Goal: Information Seeking & Learning: Learn about a topic

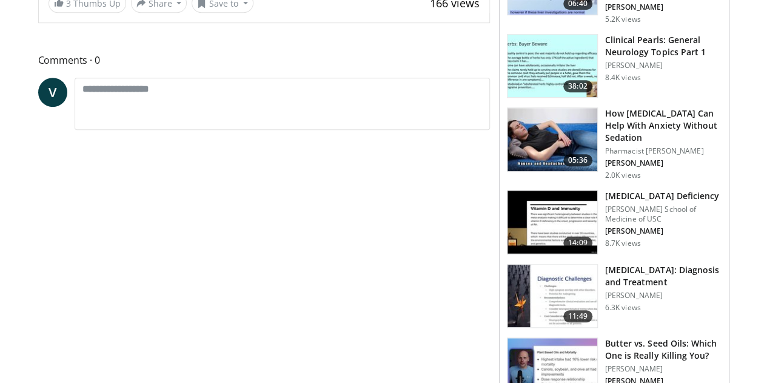
scroll to position [61, 0]
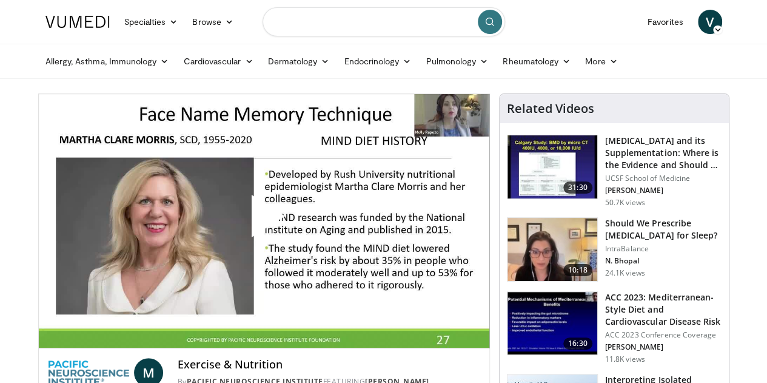
click at [378, 20] on input "Search topics, interventions" at bounding box center [384, 21] width 243 height 29
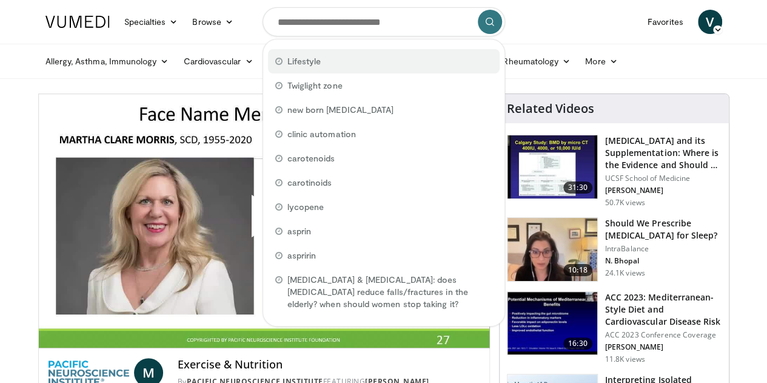
click at [341, 69] on div "Lifestyle" at bounding box center [384, 61] width 232 height 24
type input "*********"
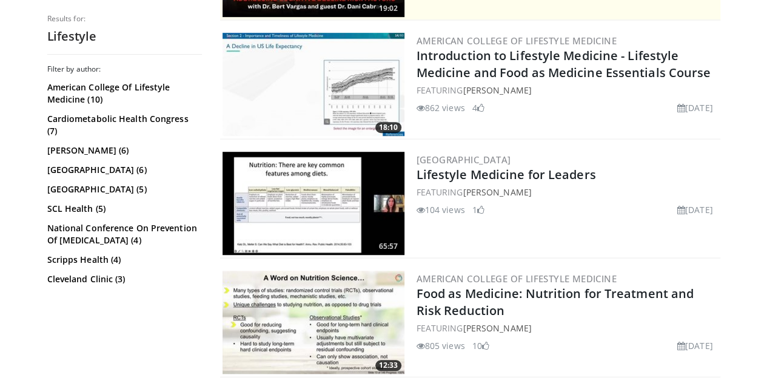
scroll to position [440, 0]
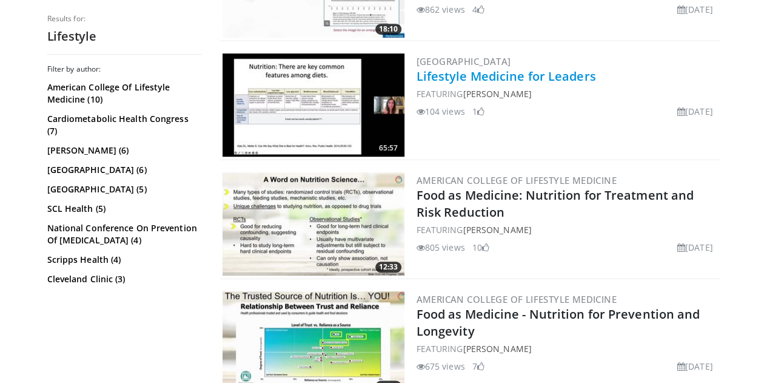
click at [464, 77] on link "Lifestyle Medicine for Leaders" at bounding box center [506, 76] width 179 height 16
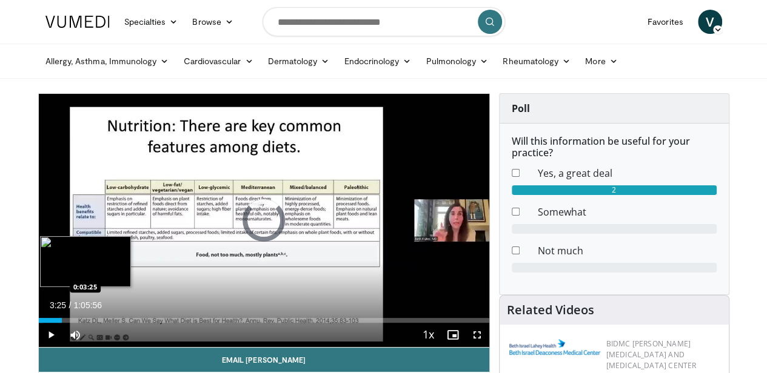
click at [39, 323] on div "Loaded : 1.00% 0:00:03 0:03:25" at bounding box center [264, 320] width 450 height 5
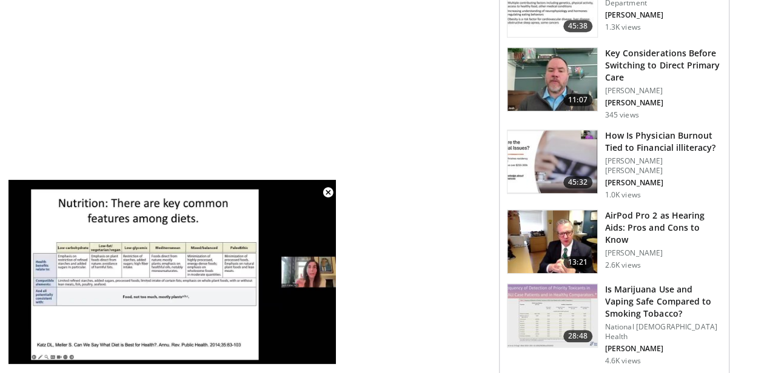
scroll to position [2760, 0]
